Goal: Task Accomplishment & Management: Manage account settings

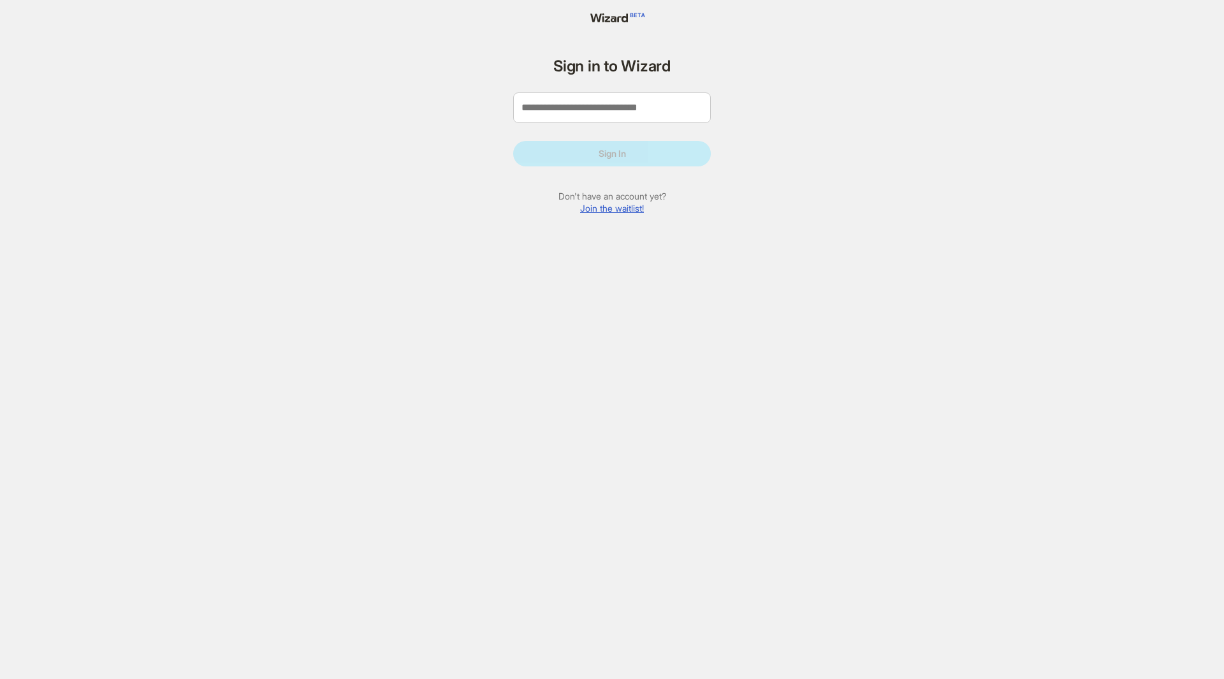
click at [567, 91] on form "Sign in to Wizard Sign In Don't have an account yet? Join the waitlist!" at bounding box center [612, 140] width 198 height 165
click at [580, 114] on input "tel" at bounding box center [612, 107] width 198 height 31
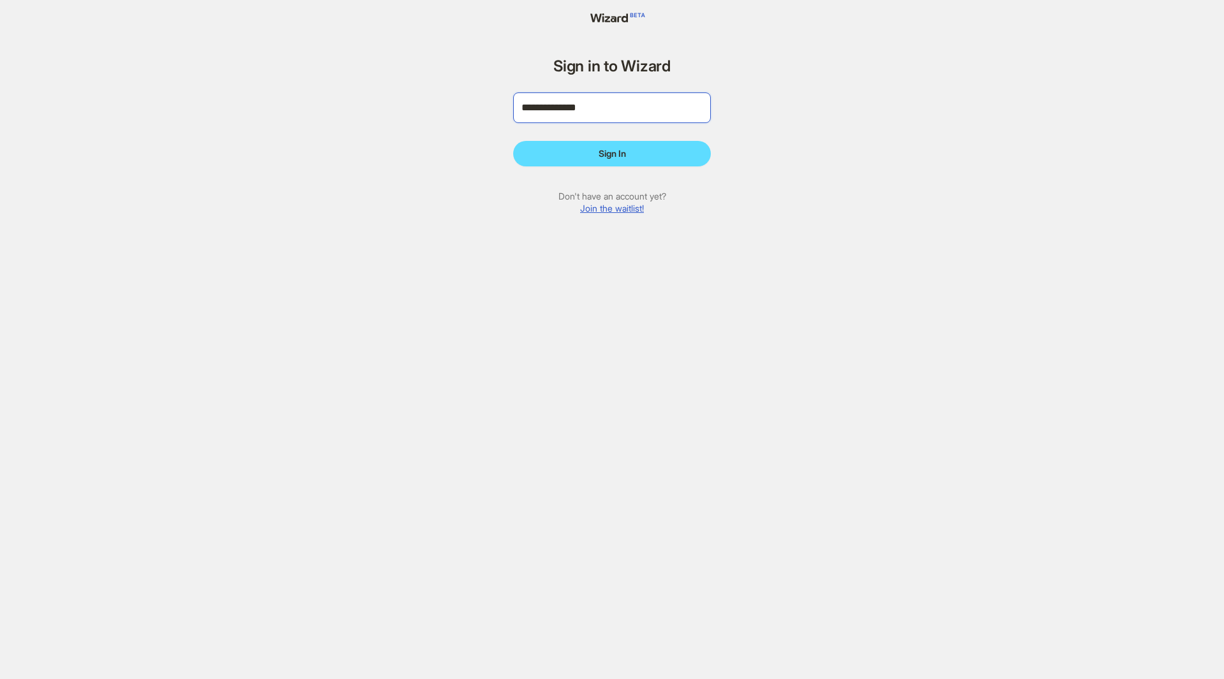
type input "**********"
click at [587, 135] on form "**********" at bounding box center [612, 140] width 198 height 165
click at [590, 142] on button "Sign In" at bounding box center [612, 154] width 198 height 26
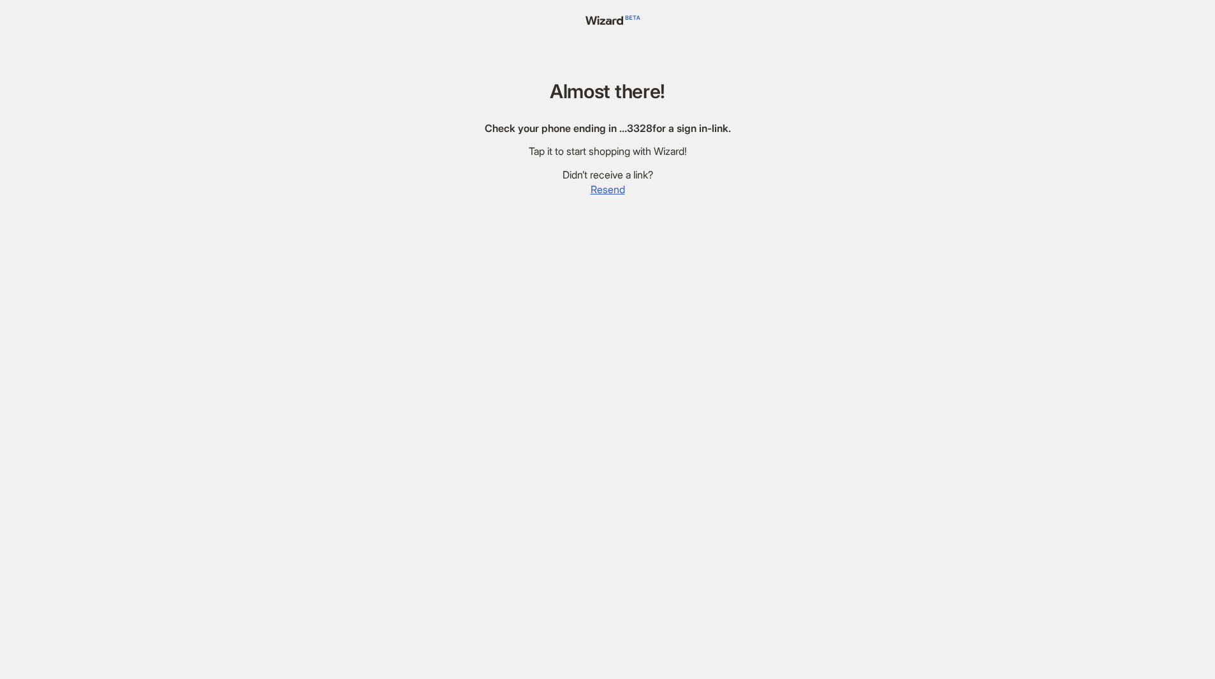
click at [616, 186] on span "Resend" at bounding box center [607, 189] width 34 height 13
click at [616, 191] on span "Resend" at bounding box center [607, 189] width 34 height 13
click at [612, 195] on span "Resend" at bounding box center [607, 189] width 34 height 13
click at [611, 195] on span "Resend" at bounding box center [607, 189] width 34 height 13
click at [611, 189] on span "Resend" at bounding box center [607, 189] width 34 height 13
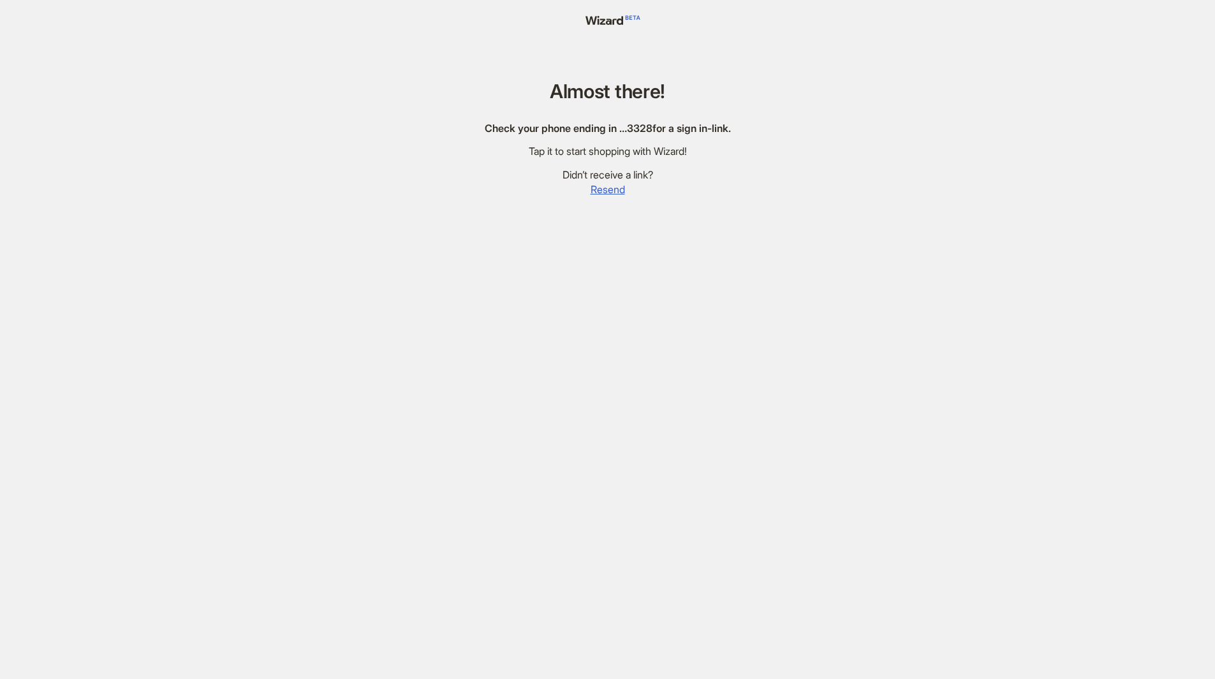
click at [640, 135] on div "Check your phone ending in … 3328 for a sign in-link." at bounding box center [608, 128] width 246 height 13
click at [612, 191] on span "Resend" at bounding box center [607, 189] width 34 height 13
click at [601, 191] on span "Resend" at bounding box center [607, 189] width 34 height 13
